Goal: Find specific page/section: Find specific page/section

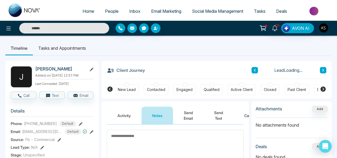
scroll to position [19, 0]
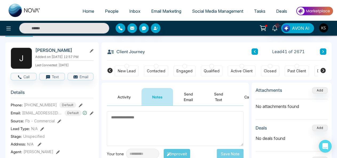
click at [93, 113] on icon at bounding box center [92, 114] width 4 height 4
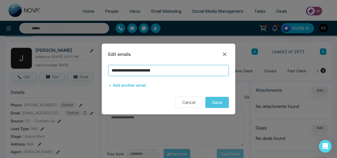
drag, startPoint x: 179, startPoint y: 72, endPoint x: 100, endPoint y: 77, distance: 79.9
click at [100, 77] on div "**********" at bounding box center [168, 79] width 337 height 158
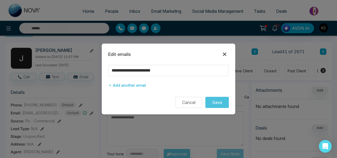
click at [224, 57] on icon at bounding box center [224, 54] width 6 height 6
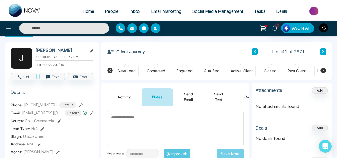
click at [58, 31] on input "text" at bounding box center [64, 28] width 90 height 11
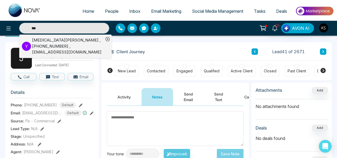
type input "***"
click at [48, 39] on div "[MEDICAL_DATA][PERSON_NAME] , [PHONE_NUMBER] , [EMAIL_ADDRESS][DOMAIN_NAME]" at bounding box center [67, 46] width 71 height 18
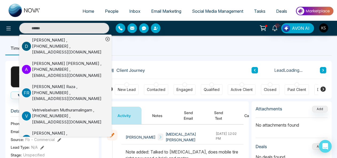
click at [163, 117] on button "Notes" at bounding box center [156, 116] width 31 height 18
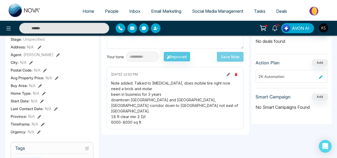
scroll to position [113, 0]
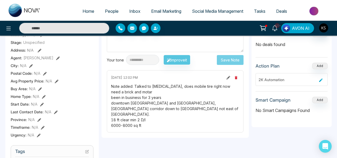
click at [89, 29] on input "text" at bounding box center [64, 28] width 90 height 11
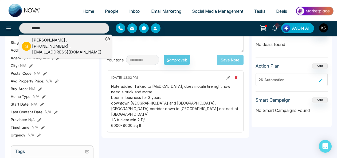
type input "******"
click at [47, 42] on div "[PERSON_NAME] , [PHONE_NUMBER] , [EMAIL_ADDRESS][DOMAIN_NAME]" at bounding box center [67, 46] width 71 height 18
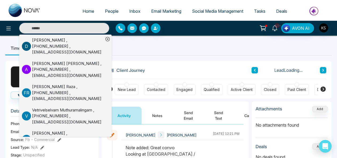
click at [157, 115] on button "Notes" at bounding box center [156, 116] width 31 height 18
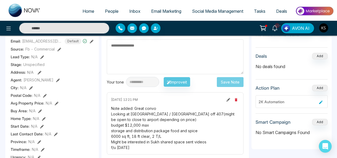
scroll to position [92, 0]
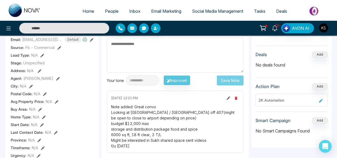
click at [73, 31] on input "text" at bounding box center [64, 28] width 90 height 11
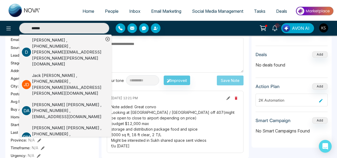
type input "******"
click at [51, 41] on div "[PERSON_NAME] , [PHONE_NUMBER] , [PERSON_NAME][EMAIL_ADDRESS][PERSON_NAME][PERS…" at bounding box center [67, 52] width 71 height 30
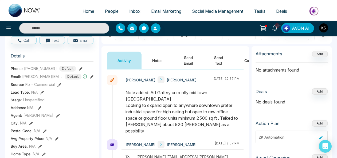
scroll to position [47, 0]
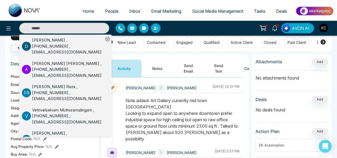
click at [69, 29] on input "text" at bounding box center [64, 28] width 90 height 11
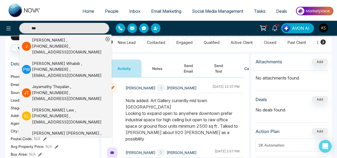
type input "***"
click at [45, 45] on div "[PERSON_NAME] , [PHONE_NUMBER] , [EMAIL_ADDRESS][DOMAIN_NAME]" at bounding box center [67, 46] width 71 height 18
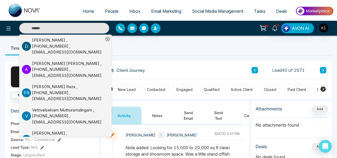
click at [59, 27] on input "text" at bounding box center [64, 28] width 90 height 11
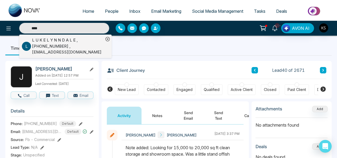
type input "****"
click at [61, 37] on li "L L U K E L Y N N D A L E , [PHONE_NUMBER] , [PERSON_NAME][EMAIL_ADDRESS][DOMAI…" at bounding box center [63, 46] width 82 height 23
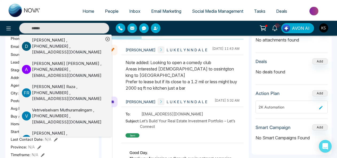
scroll to position [82, 0]
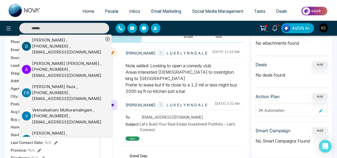
click at [242, 54] on div "[PERSON_NAME] L U K E L Y N N D A L E [DATE] 11:43 AM" at bounding box center [182, 53] width 122 height 10
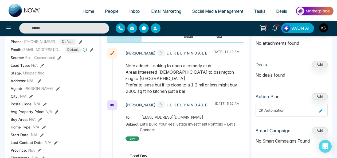
click at [82, 11] on span "Home" at bounding box center [88, 11] width 12 height 5
select select "*"
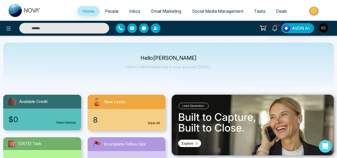
click at [152, 119] on div "8 View All" at bounding box center [126, 120] width 78 height 22
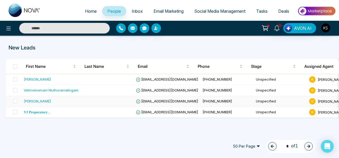
click at [90, 99] on td at bounding box center [107, 101] width 53 height 11
